Goal: Navigation & Orientation: Find specific page/section

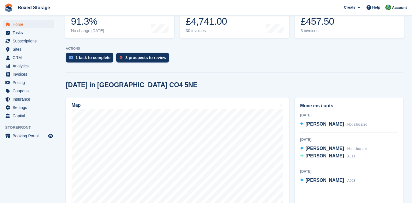
scroll to position [106, 0]
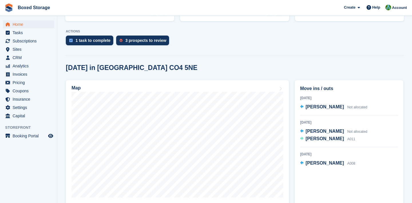
click at [296, 57] on section "NEW Make £744.60 of extra revenue with our new price increases tool Rooted in i…" at bounding box center [234, 94] width 355 height 400
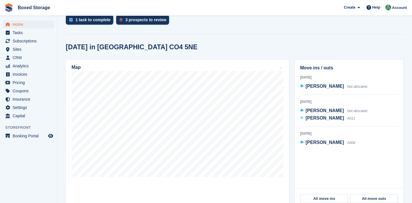
scroll to position [198, 0]
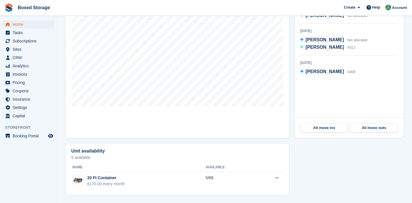
click at [291, 118] on div "Map" at bounding box center [177, 63] width 229 height 155
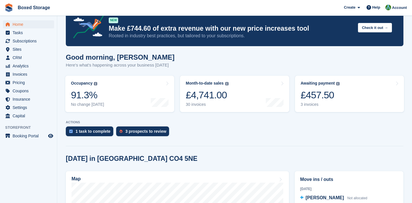
scroll to position [0, 0]
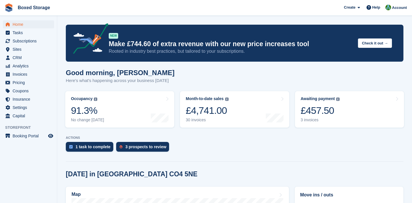
drag, startPoint x: 289, startPoint y: 122, endPoint x: 290, endPoint y: 117, distance: 4.9
click at [290, 117] on turbo-frame "Month-to-date sales The sum of all finalised invoices generated this month to d…" at bounding box center [234, 109] width 115 height 42
